Goal: Navigation & Orientation: Go to known website

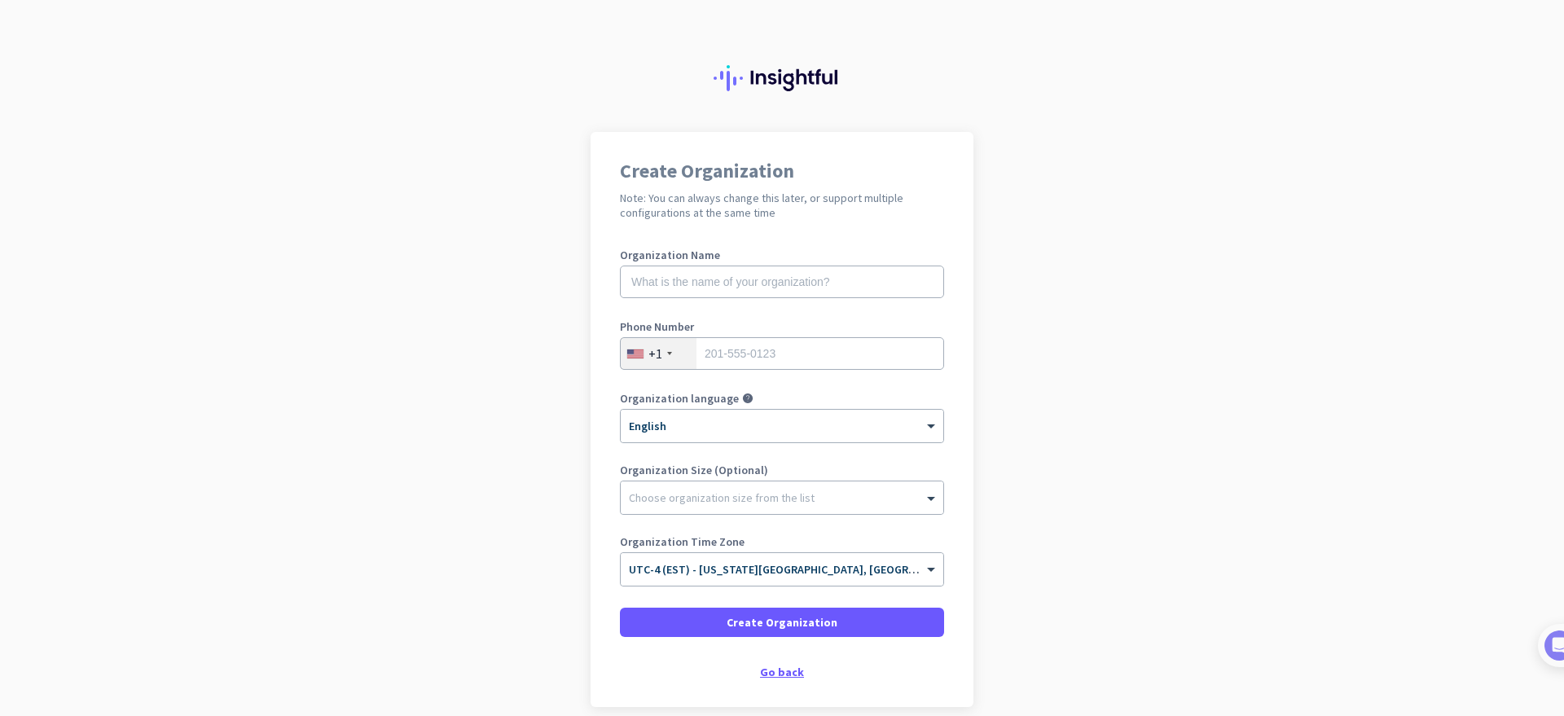
click at [781, 667] on div "Go back" at bounding box center [782, 671] width 324 height 11
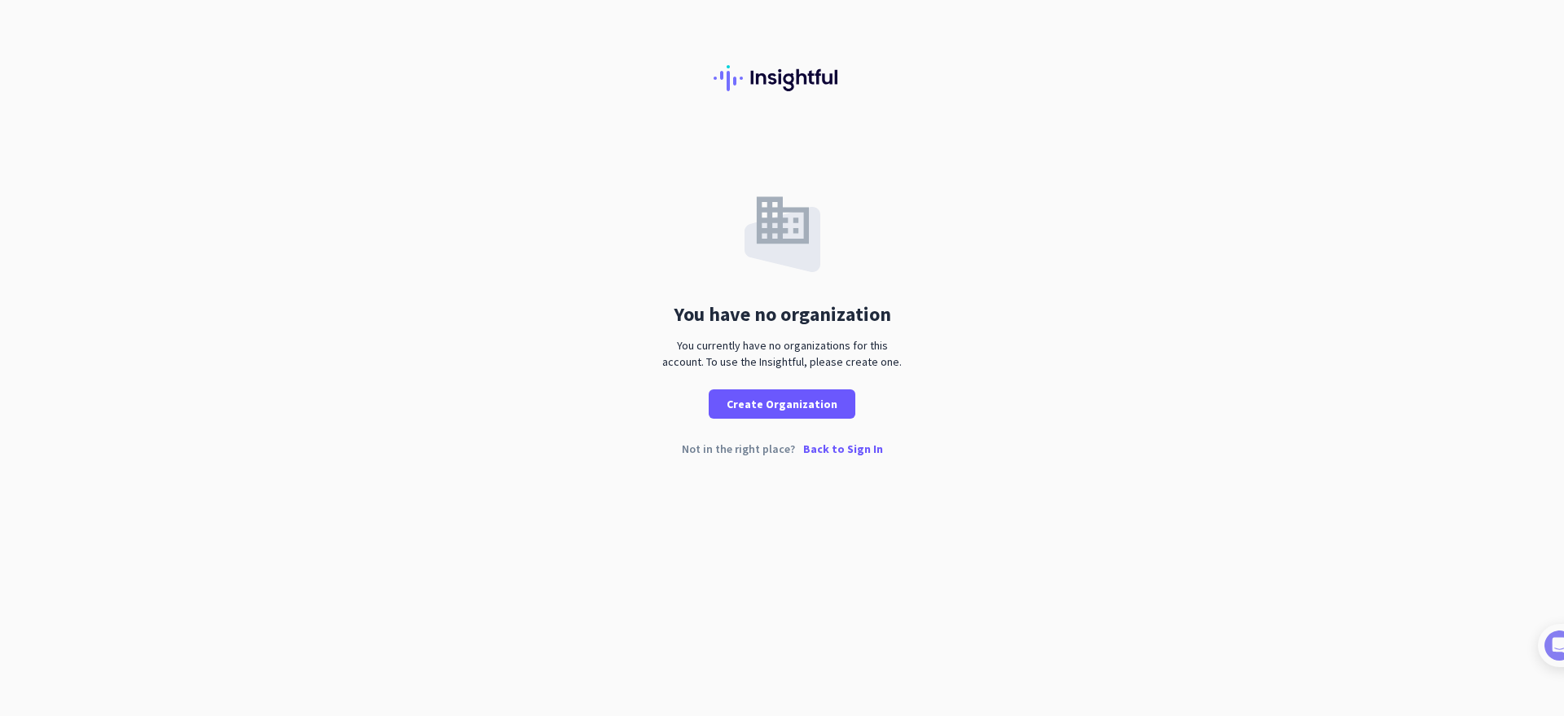
click at [857, 458] on div "Not in the right place? Back to Sign In" at bounding box center [782, 461] width 1564 height 37
click at [858, 450] on p "Back to Sign In" at bounding box center [843, 448] width 80 height 11
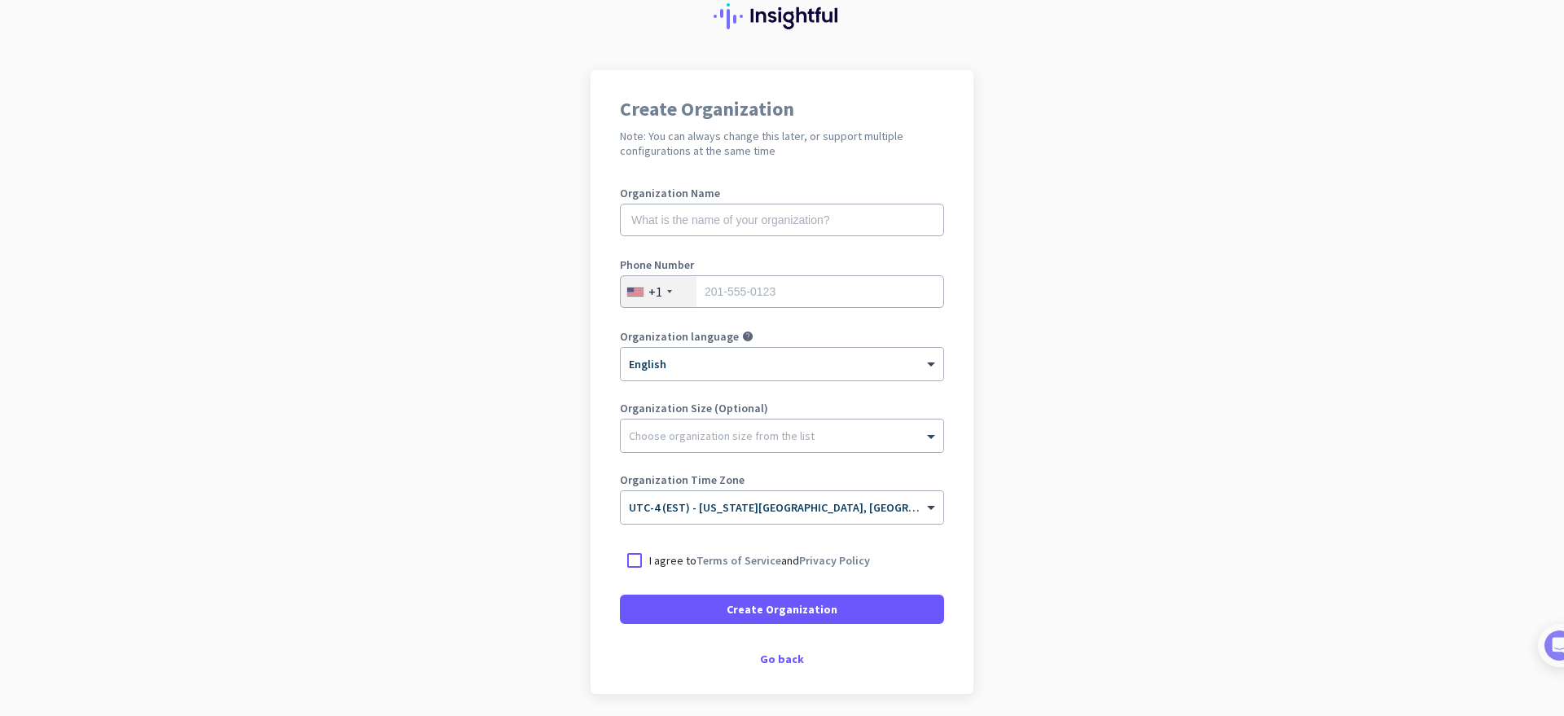
scroll to position [121, 0]
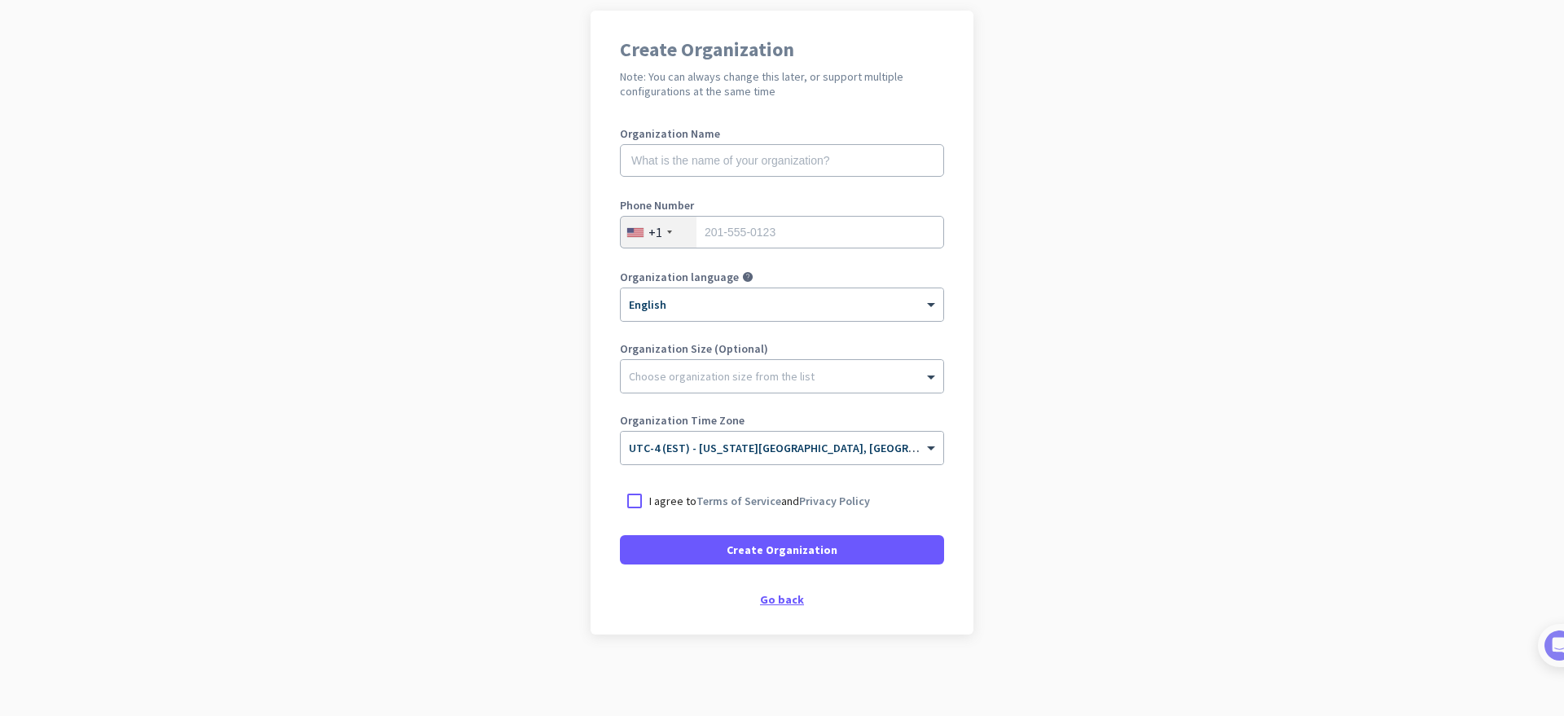
click at [774, 603] on div "Go back" at bounding box center [782, 599] width 324 height 11
